Goal: Information Seeking & Learning: Learn about a topic

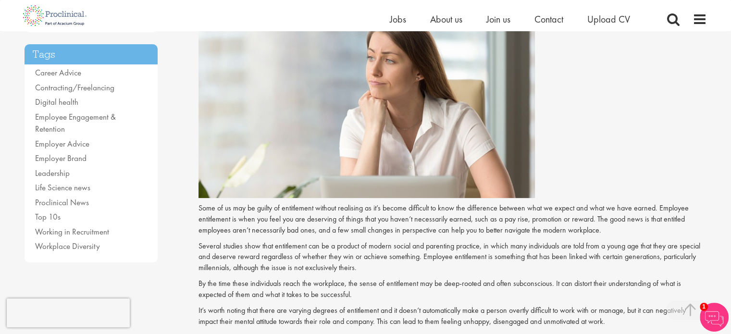
scroll to position [209, 0]
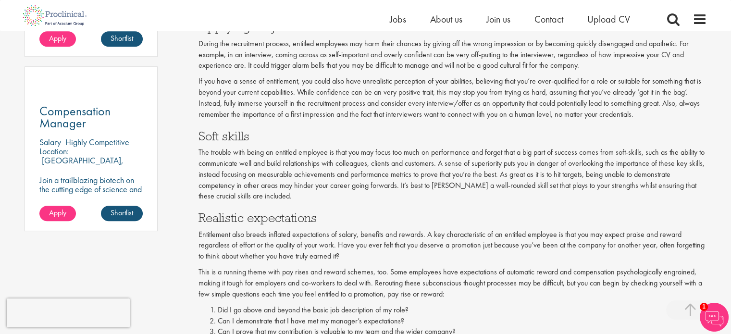
scroll to position [685, 0]
click at [308, 215] on h3 "Realistic expectations" at bounding box center [452, 218] width 508 height 12
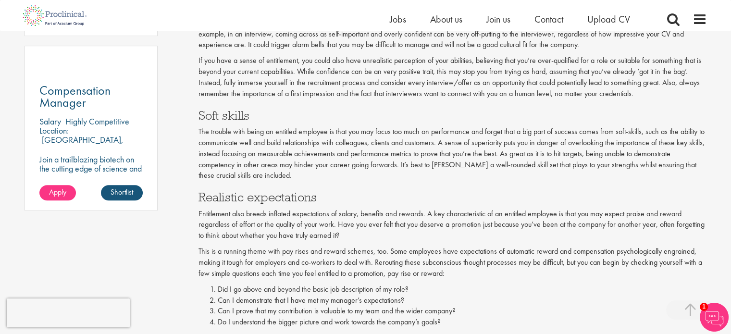
scroll to position [709, 0]
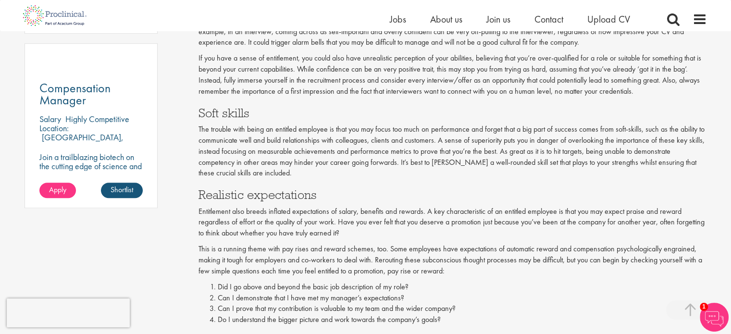
click at [309, 176] on p "The trouble with being an entitled employee is that you may focus too much on p…" at bounding box center [452, 151] width 508 height 55
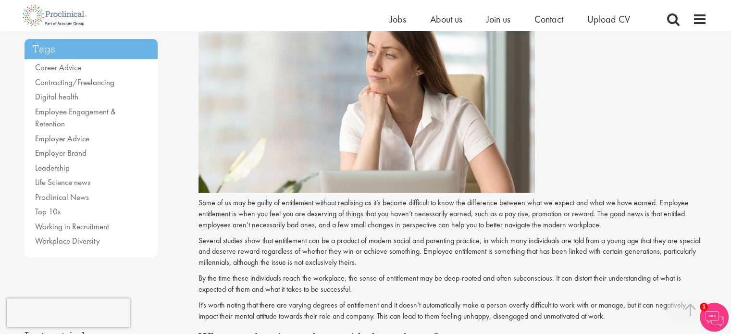
scroll to position [214, 0]
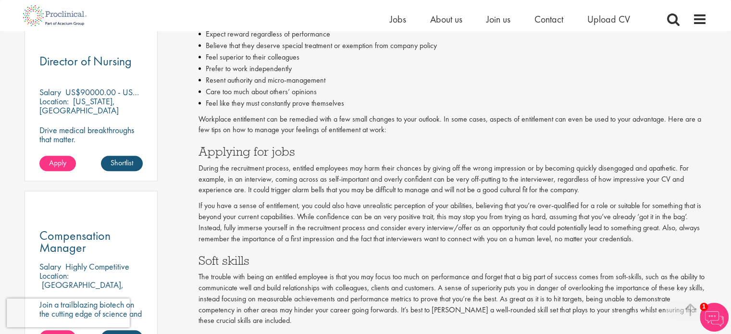
scroll to position [602, 0]
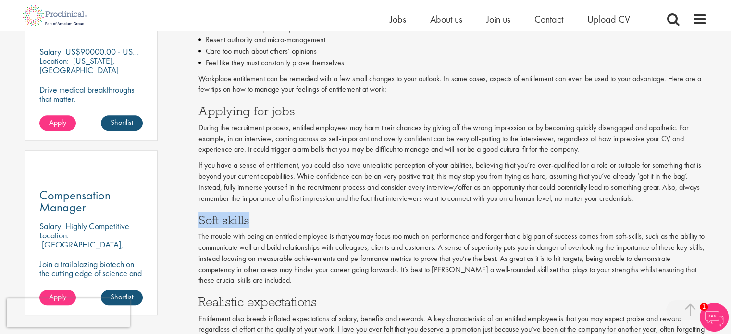
drag, startPoint x: 0, startPoint y: 0, endPoint x: 723, endPoint y: 204, distance: 750.9
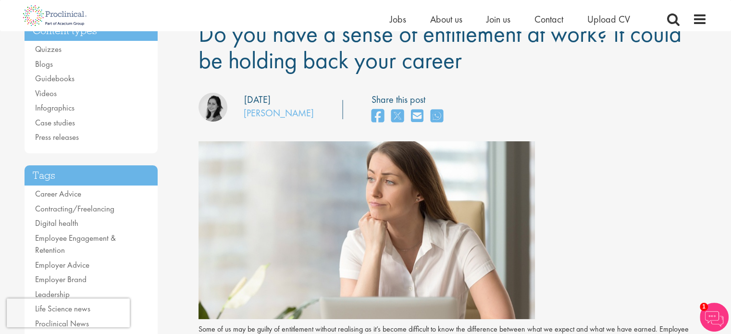
scroll to position [0, 0]
